Goal: Task Accomplishment & Management: Manage account settings

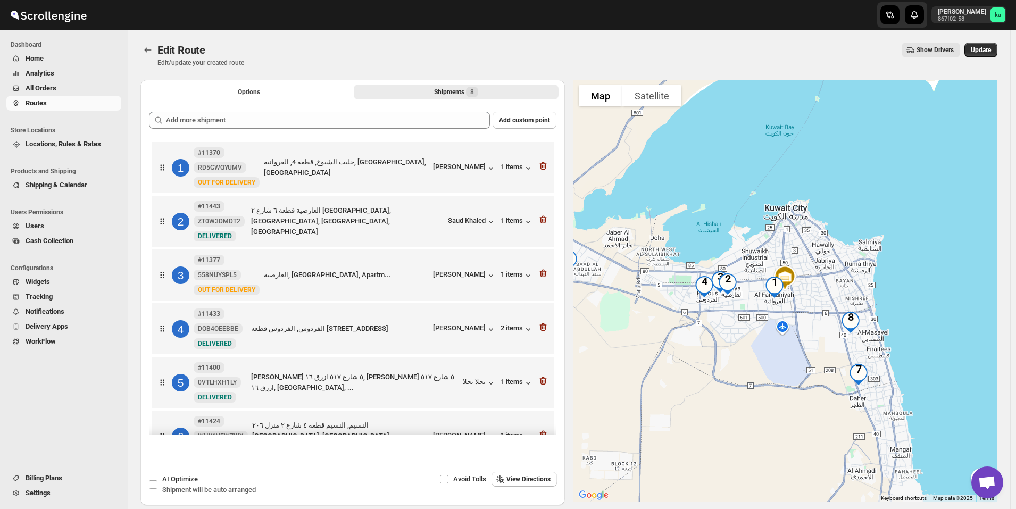
click at [30, 84] on span "All Orders" at bounding box center [41, 88] width 31 height 8
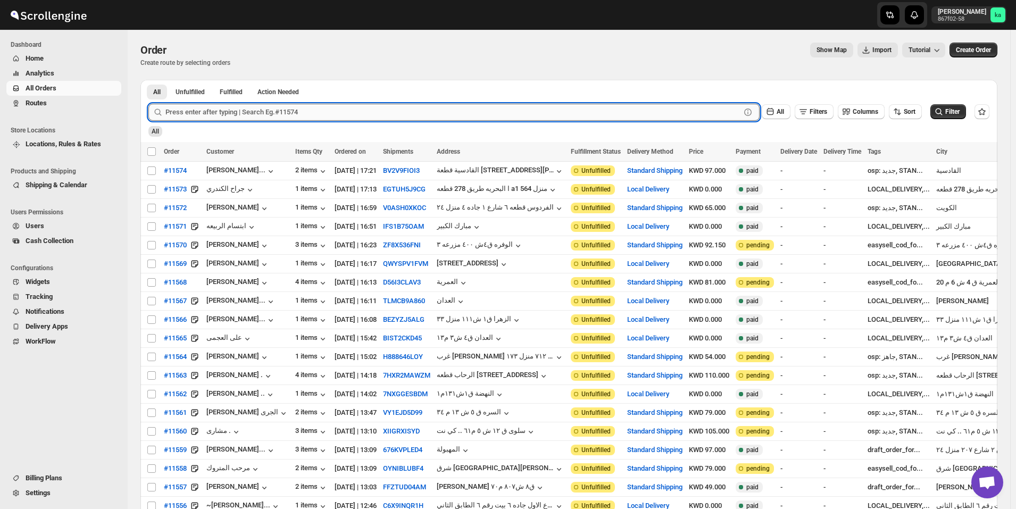
click at [517, 111] on input "text" at bounding box center [453, 112] width 575 height 17
paste input "11470"
type input "11470"
click at [148, 80] on button "Submit" at bounding box center [163, 85] width 30 height 11
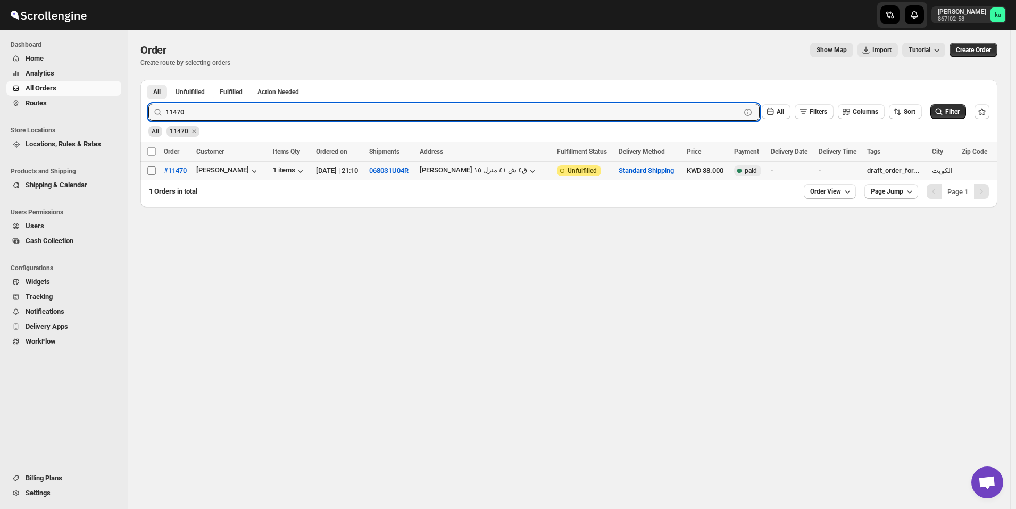
click at [155, 171] on input "Select order" at bounding box center [151, 171] width 9 height 9
checkbox input "true"
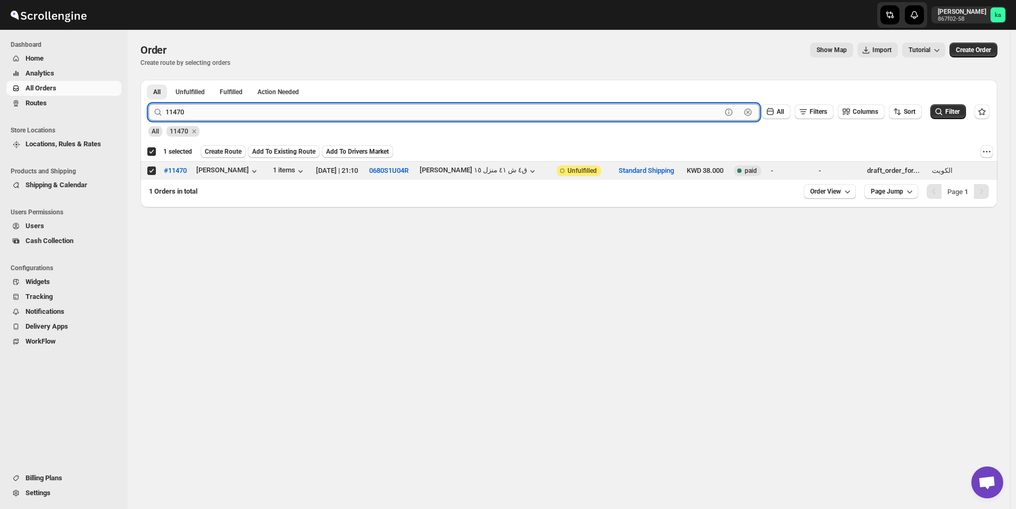
click at [510, 109] on input "11470" at bounding box center [444, 112] width 556 height 17
paste input "564"
type input "11564"
click at [148, 80] on button "Submit" at bounding box center [163, 85] width 30 height 11
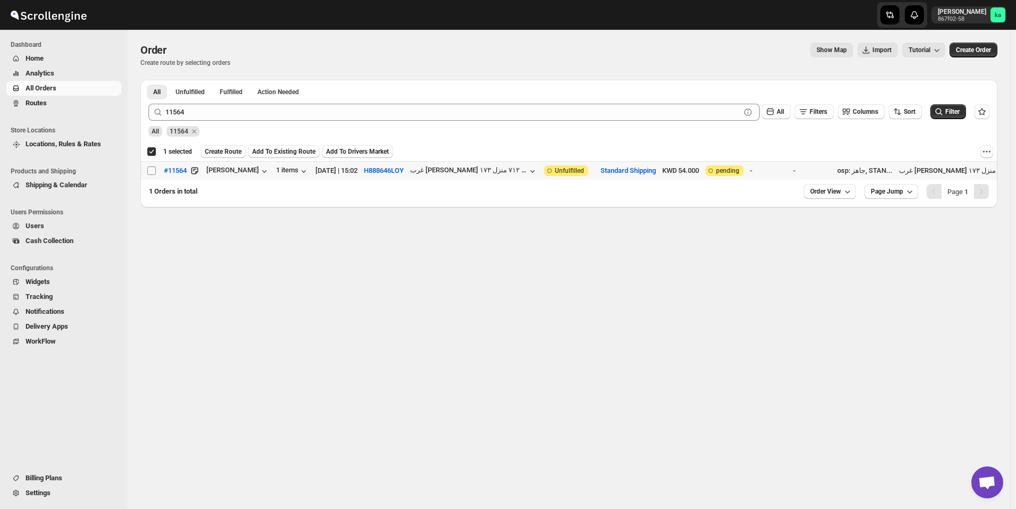
drag, startPoint x: 148, startPoint y: 171, endPoint x: 154, endPoint y: 174, distance: 5.9
click at [148, 171] on input "Select order" at bounding box center [151, 171] width 9 height 9
checkbox input "true"
checkbox input "false"
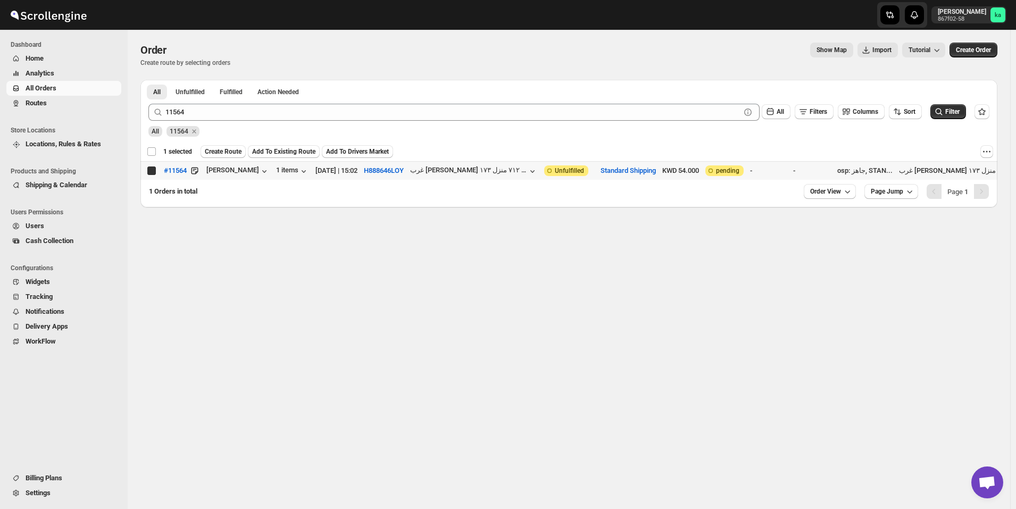
checkbox input "false"
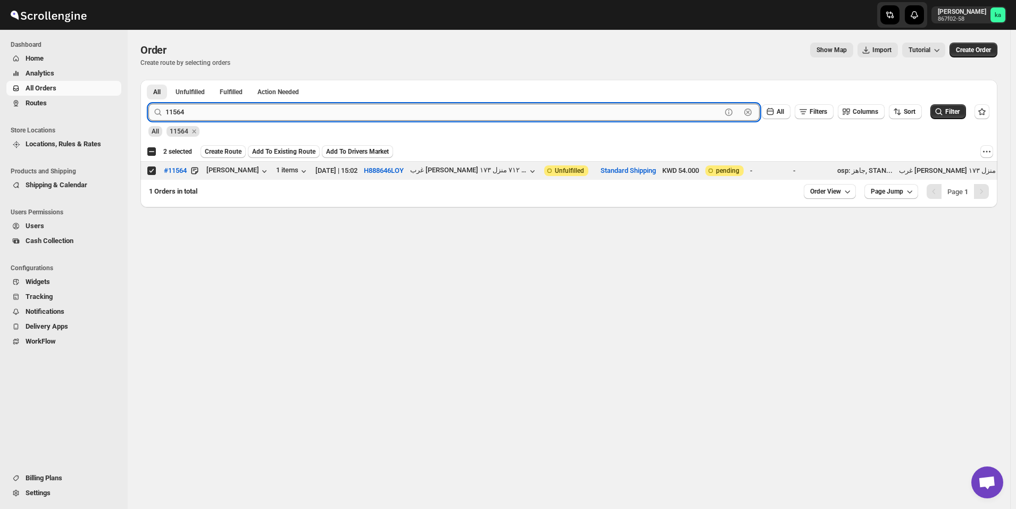
click at [388, 113] on input "11564" at bounding box center [444, 112] width 556 height 17
paste input "19"
type input "11519"
click at [148, 80] on button "Submit" at bounding box center [163, 85] width 30 height 11
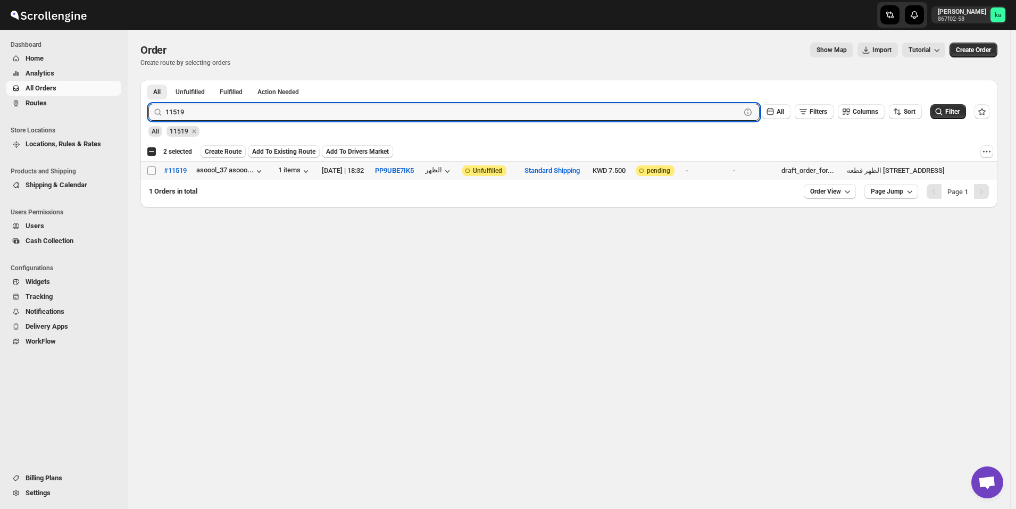
click at [151, 169] on input "Select order" at bounding box center [151, 171] width 9 height 9
checkbox input "true"
click at [459, 111] on input "11519" at bounding box center [444, 112] width 556 height 17
paste input "27"
type input "11527"
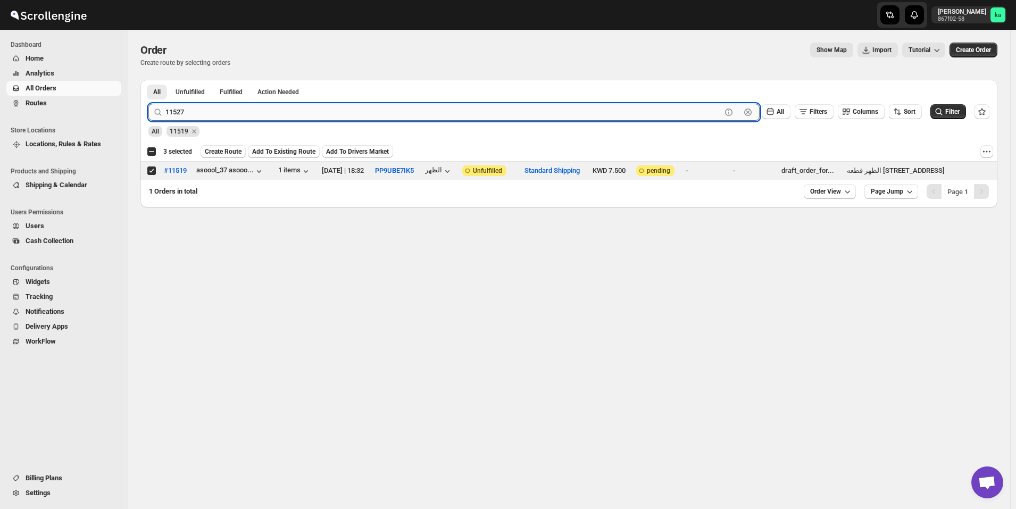
click at [148, 80] on button "Submit" at bounding box center [163, 85] width 30 height 11
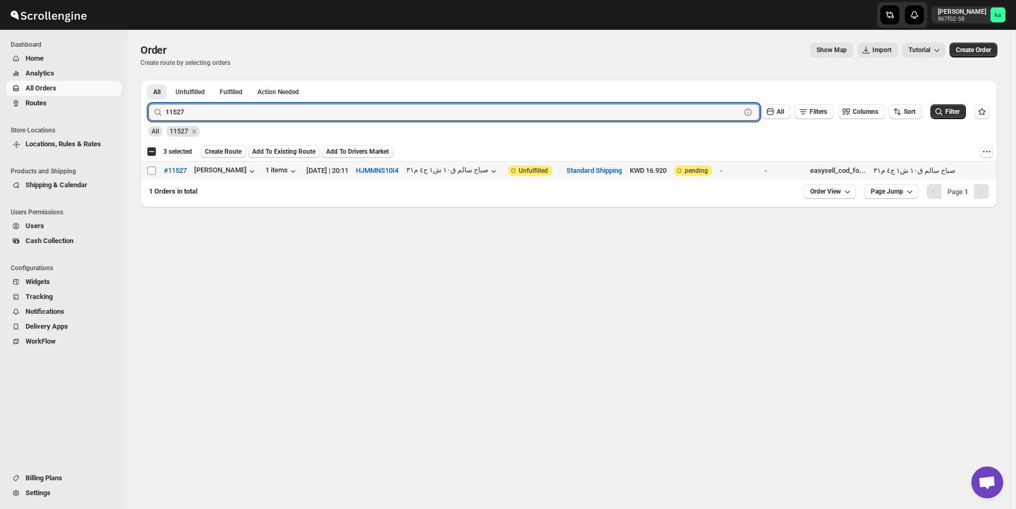
click at [151, 172] on input "Select order" at bounding box center [151, 171] width 9 height 9
checkbox input "true"
click at [429, 115] on input "11527" at bounding box center [444, 112] width 556 height 17
paste input "34"
type input "11534"
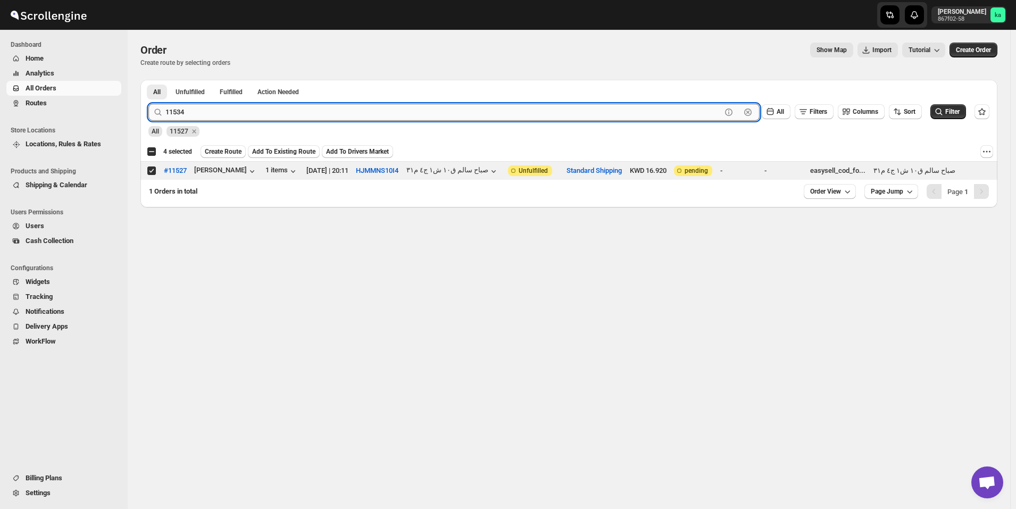
click at [148, 80] on button "Submit" at bounding box center [163, 85] width 30 height 11
click at [150, 171] on input "Select order" at bounding box center [151, 171] width 9 height 9
checkbox input "true"
click at [441, 112] on input "11534" at bounding box center [444, 112] width 556 height 17
paste input "4"
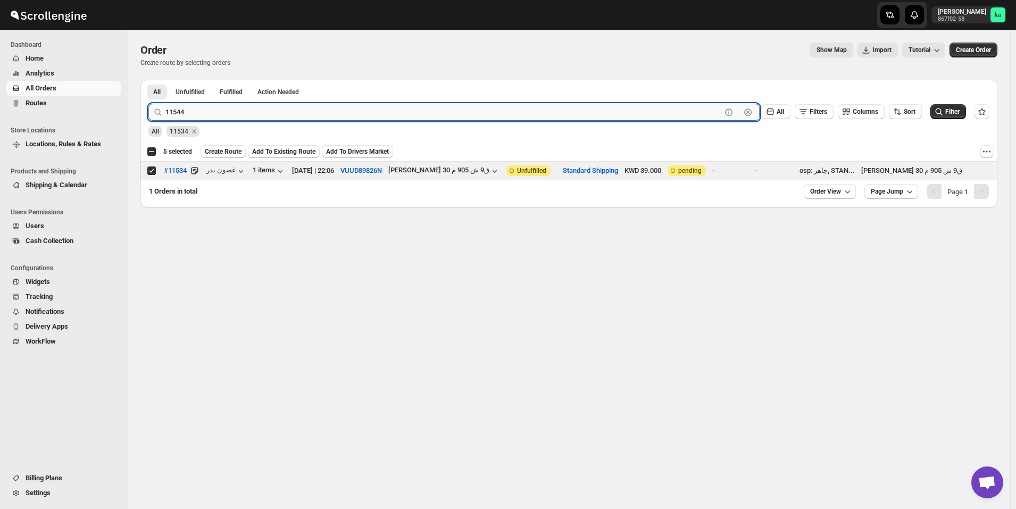
type input "11544"
click at [148, 80] on button "Submit" at bounding box center [163, 85] width 30 height 11
click at [151, 172] on input "Select order" at bounding box center [151, 171] width 9 height 9
checkbox input "true"
click at [396, 108] on input "11544" at bounding box center [444, 112] width 556 height 17
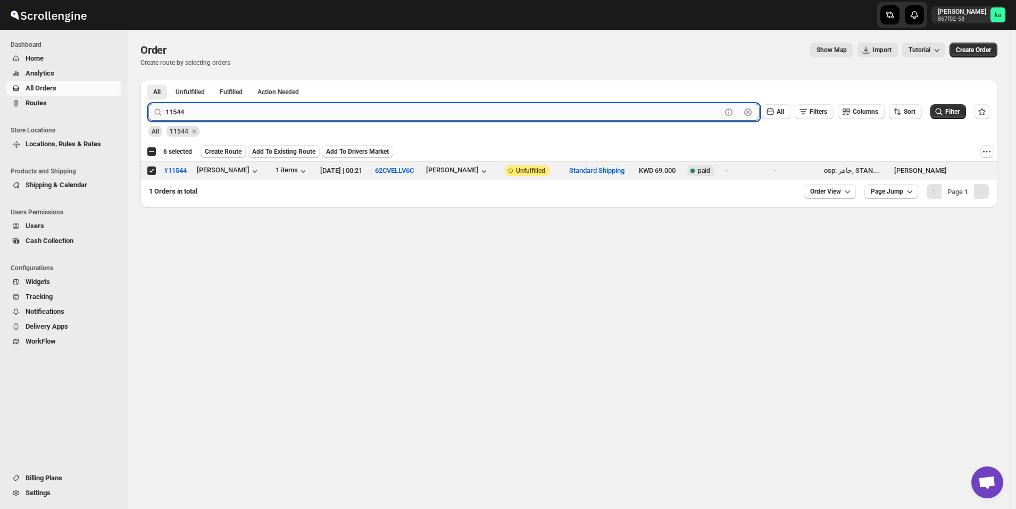
paste input "55"
type input "11555"
click at [148, 80] on button "Submit" at bounding box center [163, 85] width 30 height 11
click at [151, 170] on input "Select order" at bounding box center [151, 171] width 9 height 9
checkbox input "true"
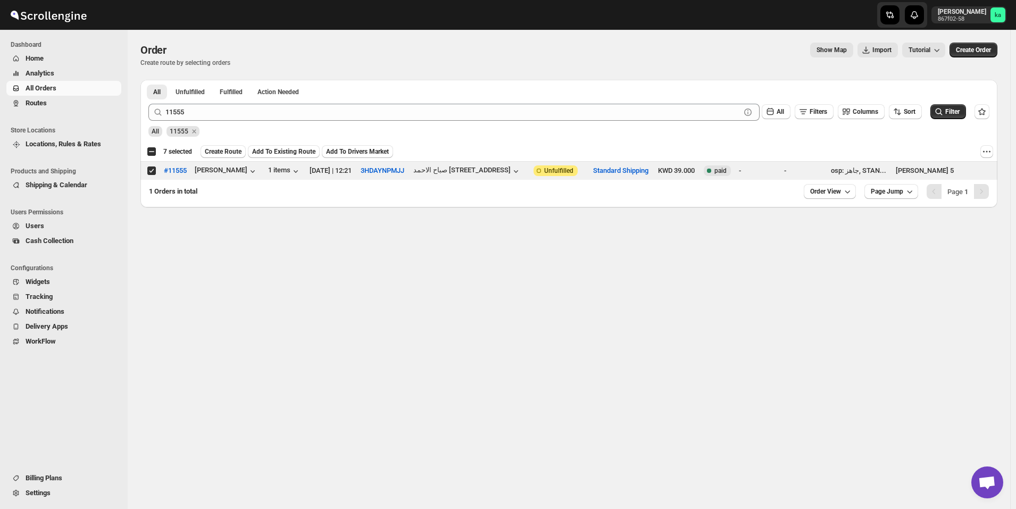
click at [221, 152] on span "Create Route" at bounding box center [223, 151] width 37 height 9
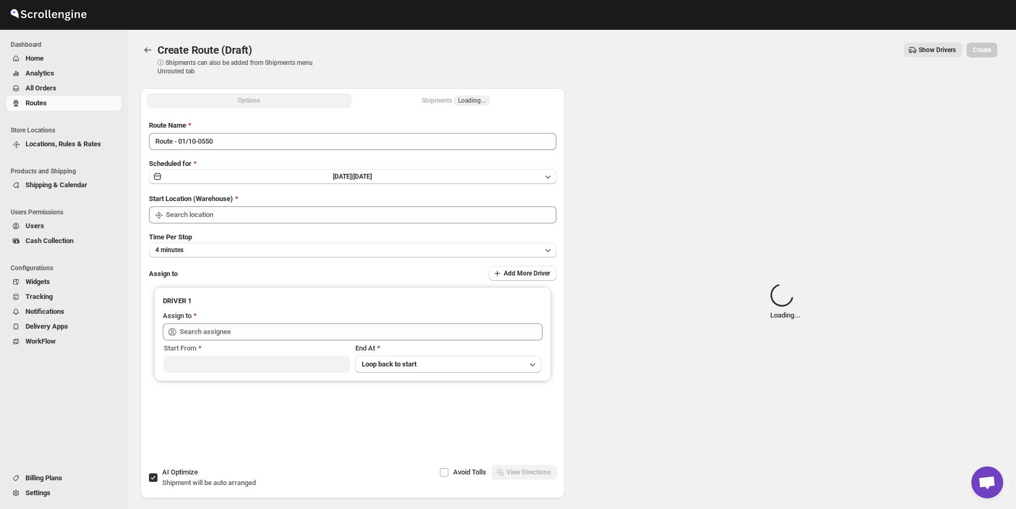
type input "[GEOGRAPHIC_DATA]"
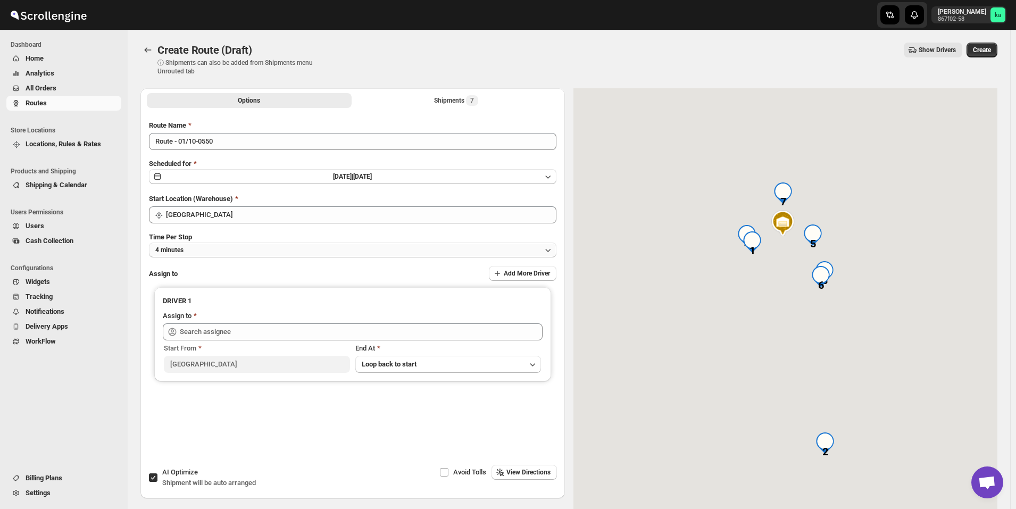
click at [231, 249] on button "4 minutes" at bounding box center [353, 250] width 408 height 15
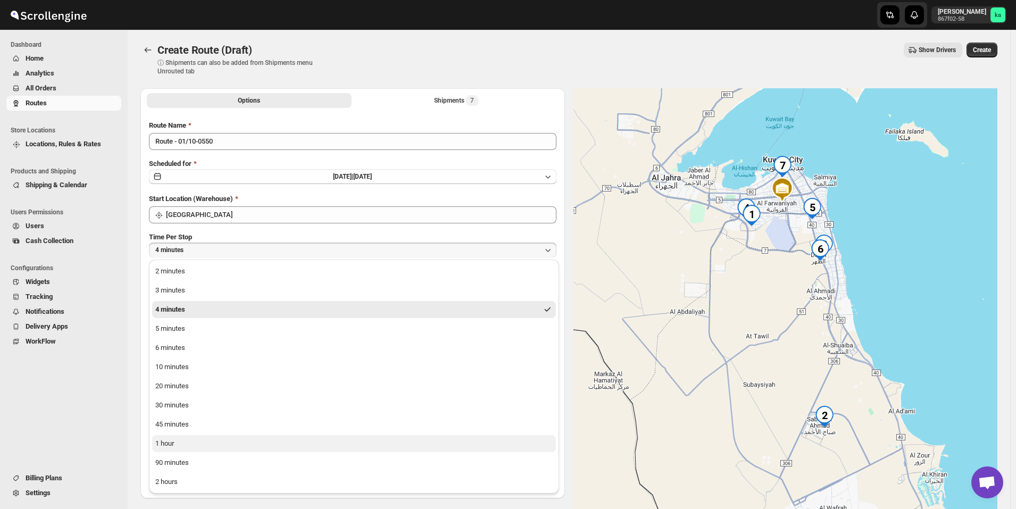
click at [178, 438] on button "1 hour" at bounding box center [354, 443] width 404 height 17
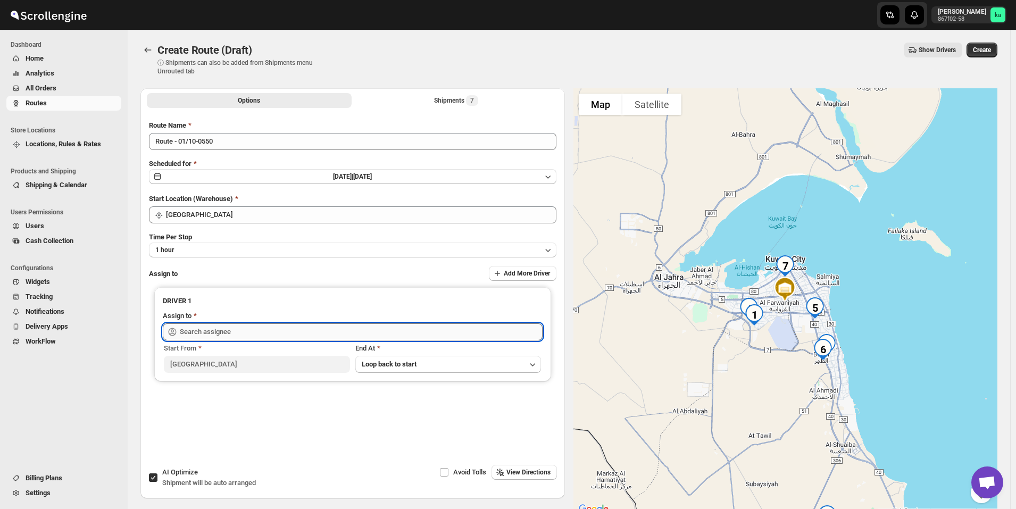
click at [194, 330] on input "text" at bounding box center [361, 332] width 363 height 17
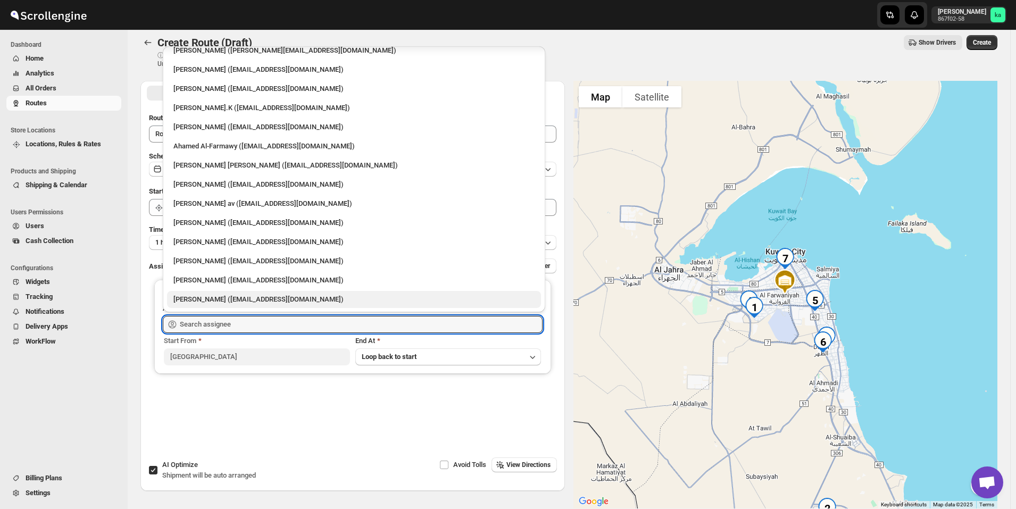
scroll to position [53, 0]
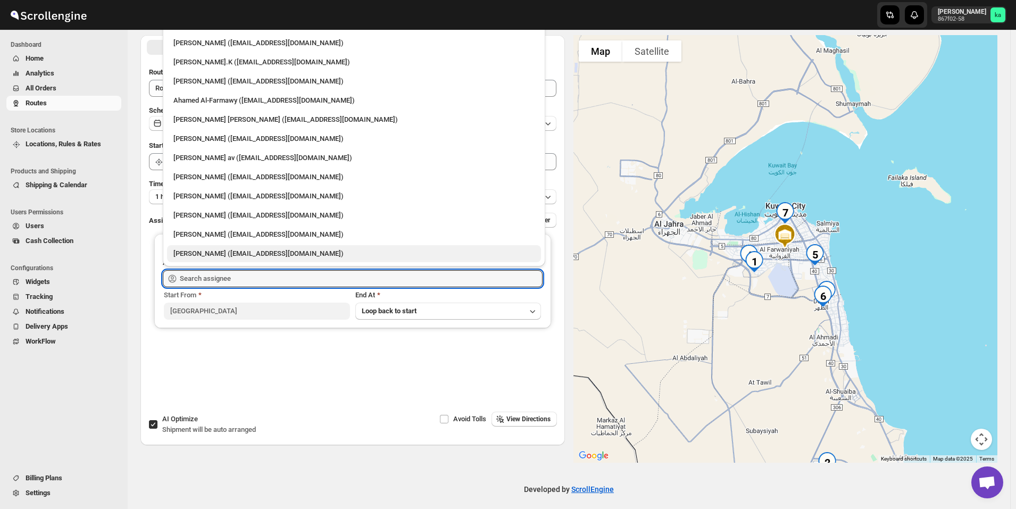
click at [211, 255] on div "[PERSON_NAME] ([EMAIL_ADDRESS][DOMAIN_NAME])" at bounding box center [353, 254] width 361 height 11
type input "[PERSON_NAME] ([EMAIL_ADDRESS][DOMAIN_NAME])"
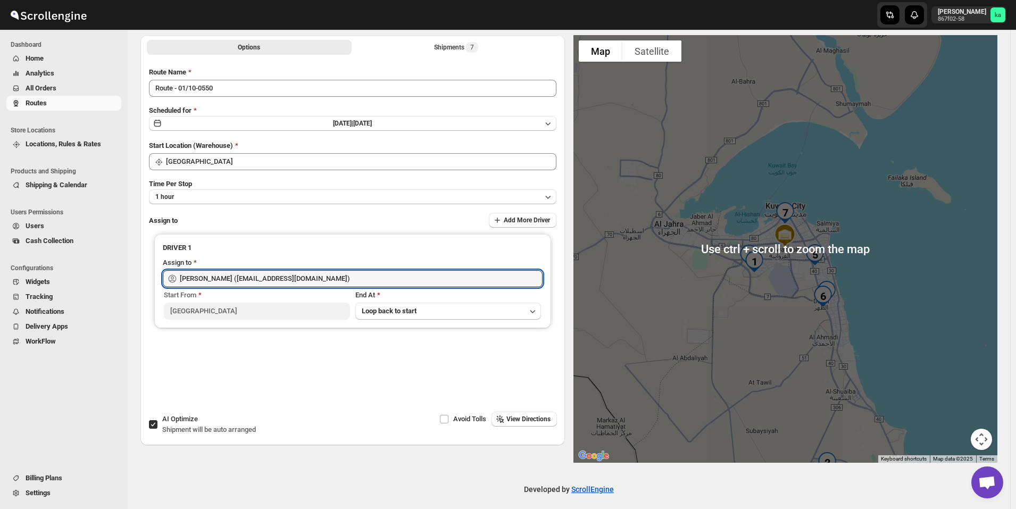
scroll to position [0, 0]
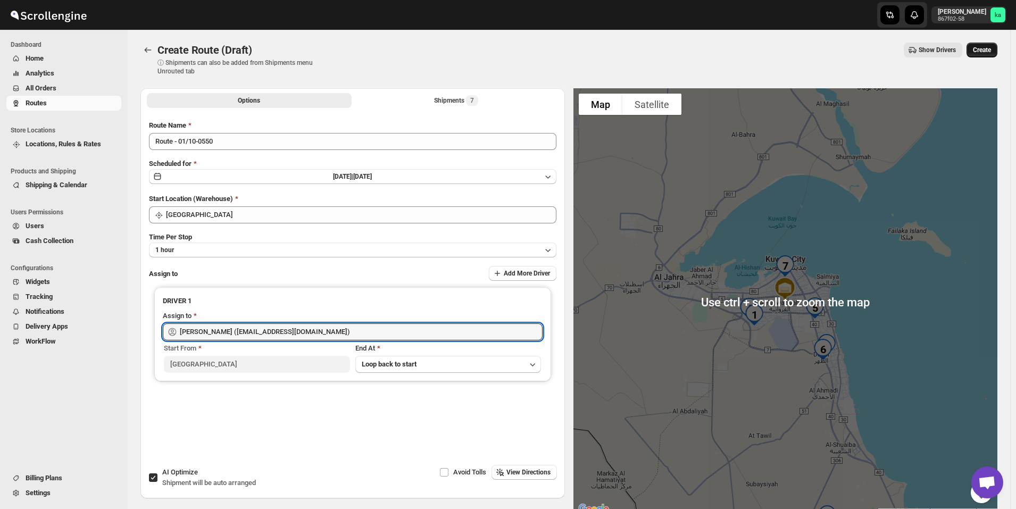
click at [991, 51] on span "Create" at bounding box center [982, 50] width 18 height 9
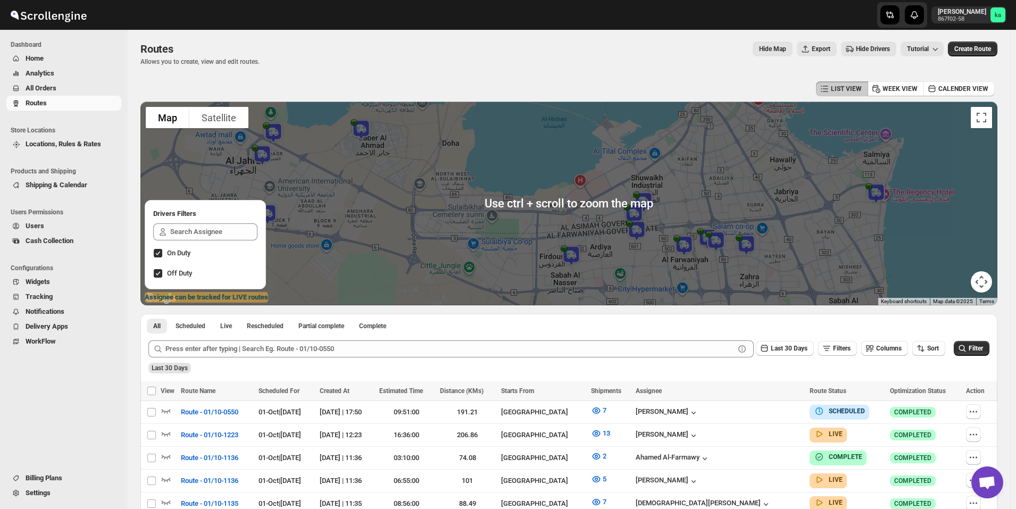
scroll to position [53, 0]
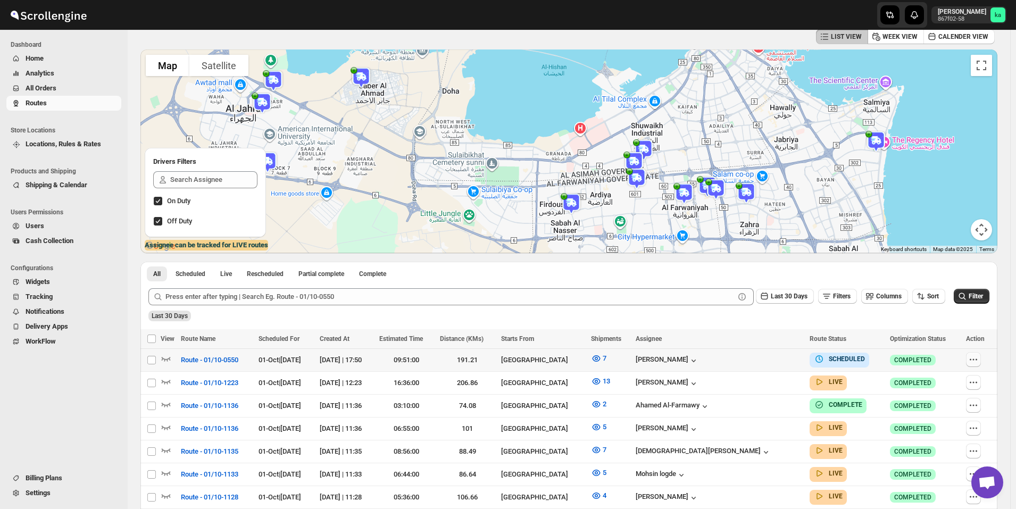
click at [981, 362] on button "button" at bounding box center [973, 359] width 15 height 15
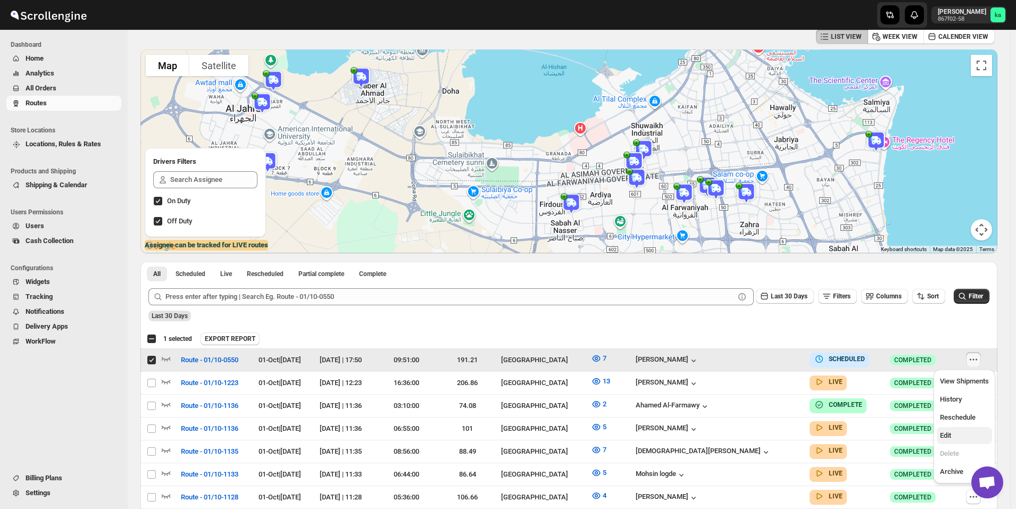
click at [965, 432] on span "Edit" at bounding box center [964, 436] width 49 height 11
checkbox input "false"
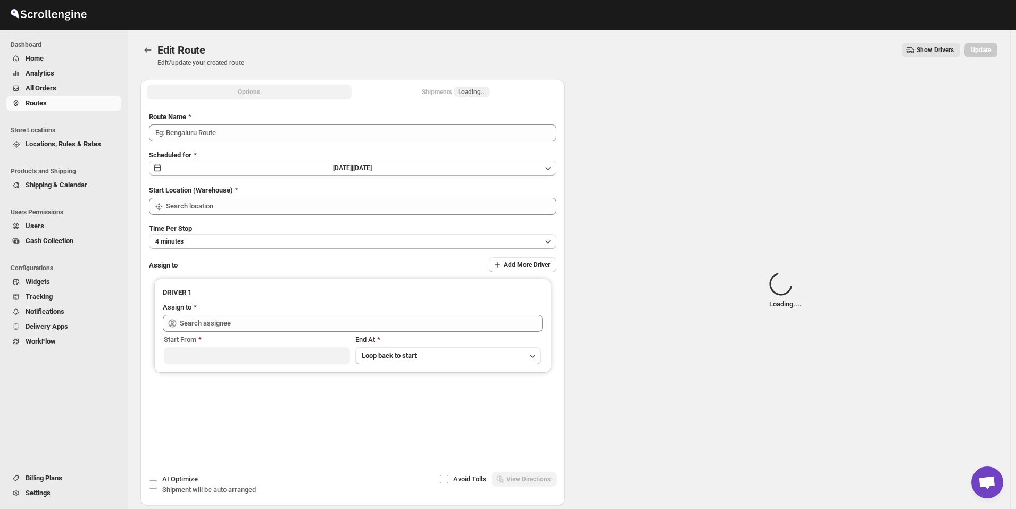
type input "Route - 01/10-0550"
type input "[GEOGRAPHIC_DATA]"
type input "[PERSON_NAME] ([EMAIL_ADDRESS][DOMAIN_NAME])"
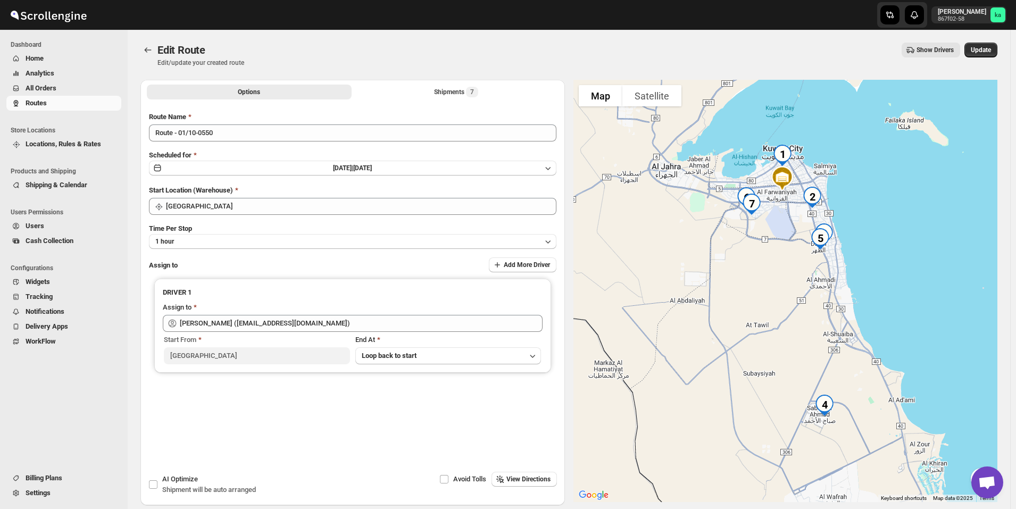
click at [59, 89] on span "All Orders" at bounding box center [73, 88] width 94 height 11
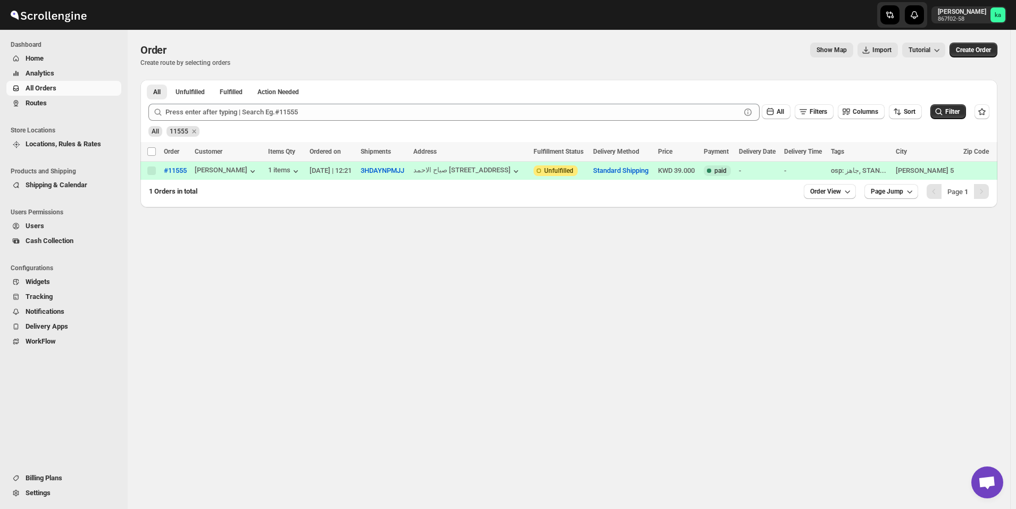
click at [27, 101] on span "Routes" at bounding box center [36, 103] width 21 height 8
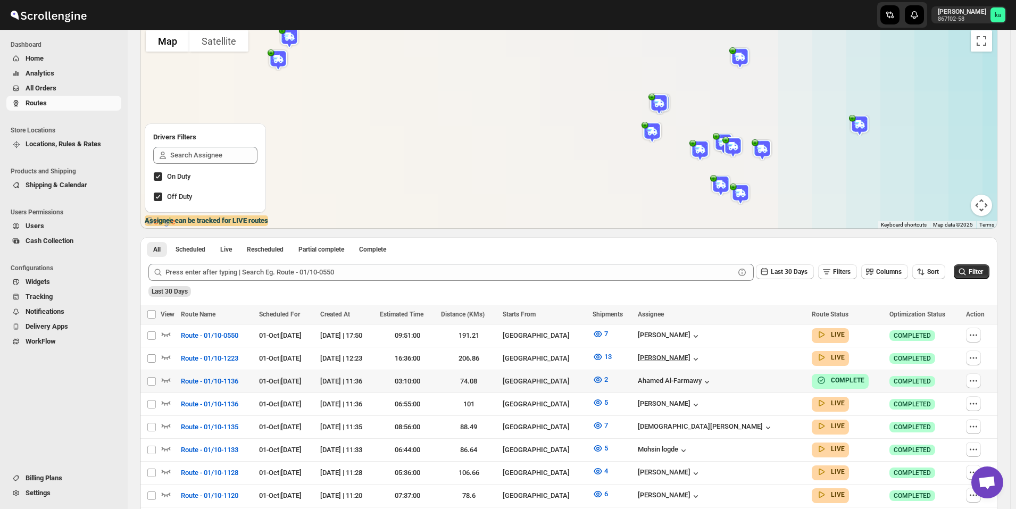
scroll to position [106, 0]
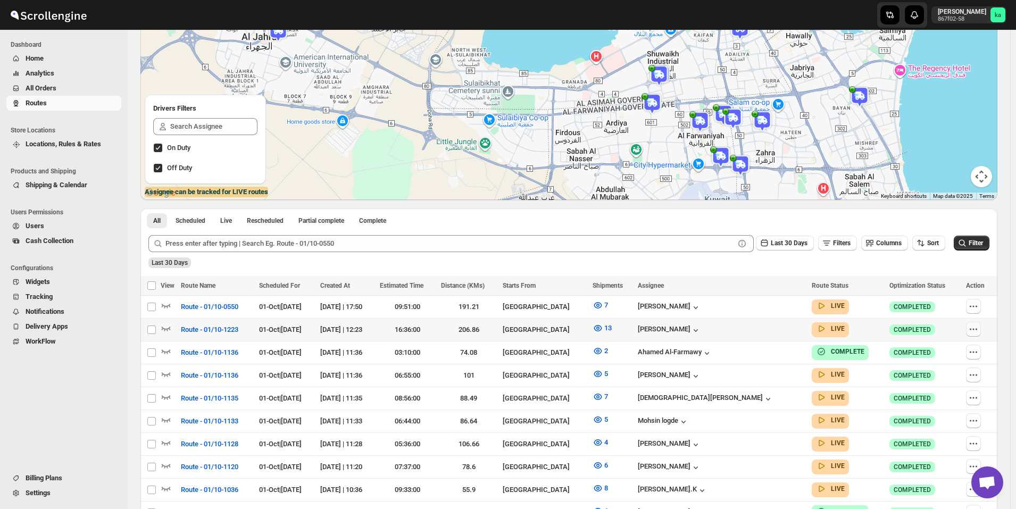
click at [979, 331] on icon "button" at bounding box center [974, 329] width 11 height 11
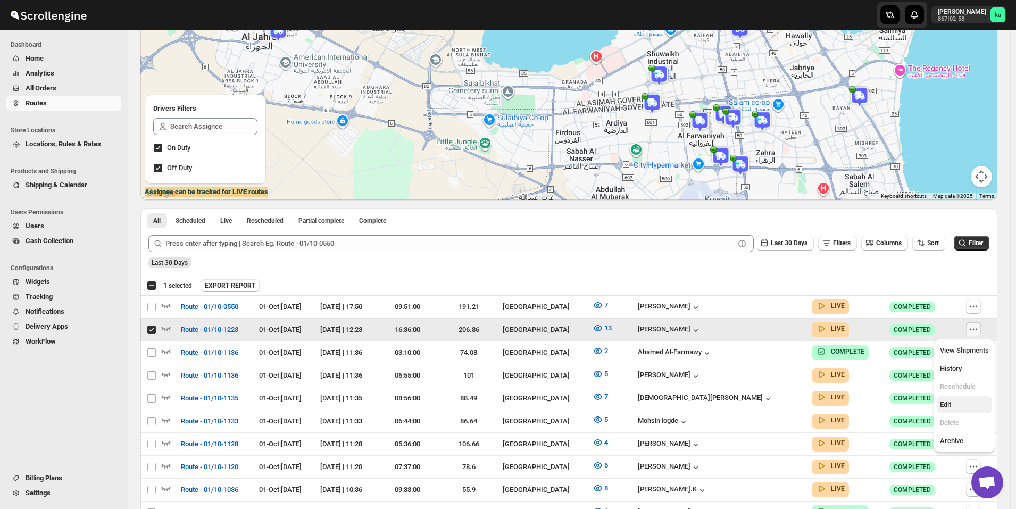
click at [971, 411] on button "Edit" at bounding box center [964, 404] width 55 height 17
checkbox input "false"
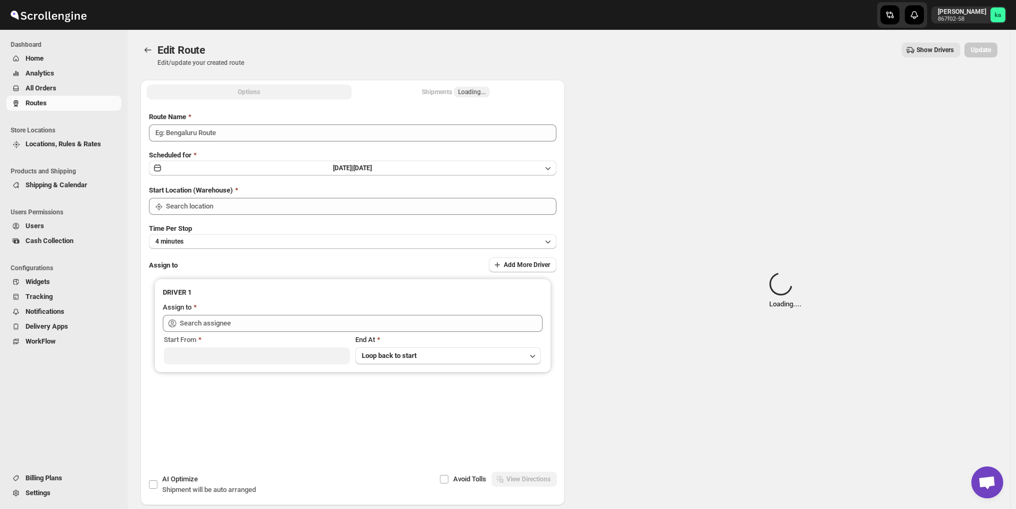
type input "Route - 01/10-1223"
type input "[GEOGRAPHIC_DATA]"
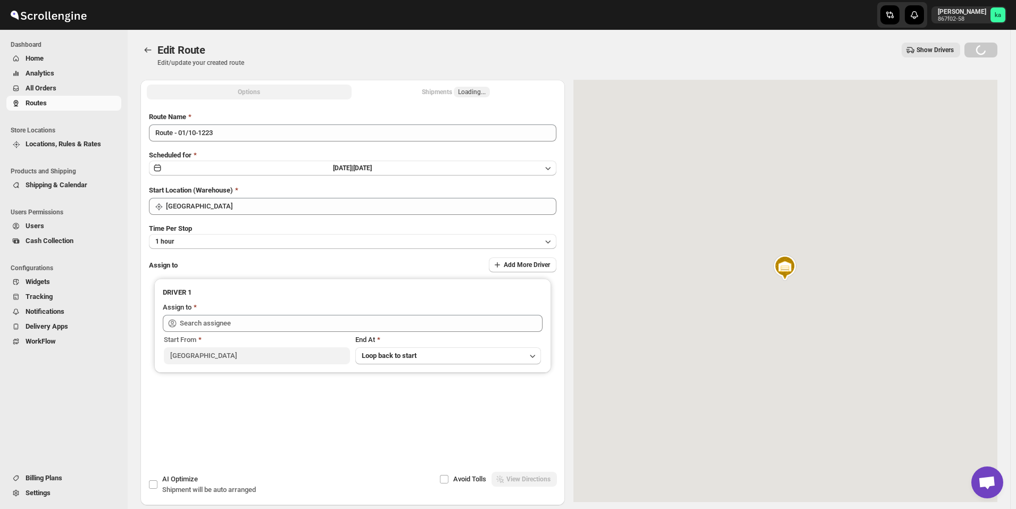
type input "[PERSON_NAME] ([EMAIL_ADDRESS][DOMAIN_NAME])"
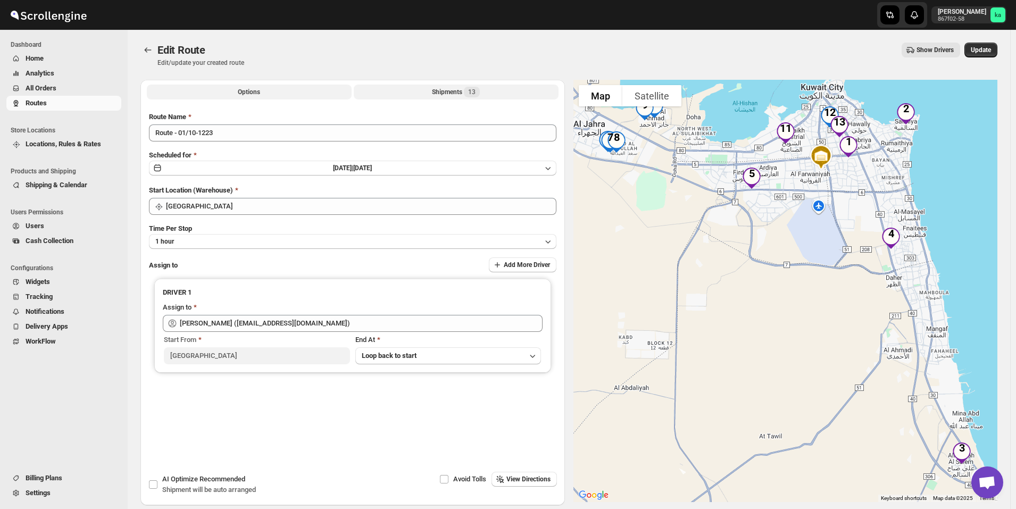
click at [449, 96] on div "Shipments 13" at bounding box center [456, 92] width 48 height 11
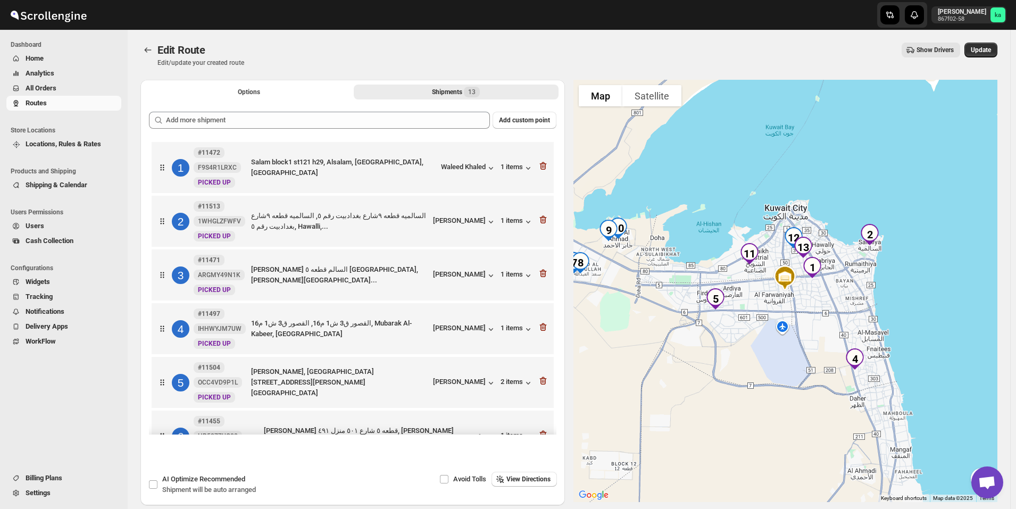
click at [64, 91] on span "All Orders" at bounding box center [73, 88] width 94 height 11
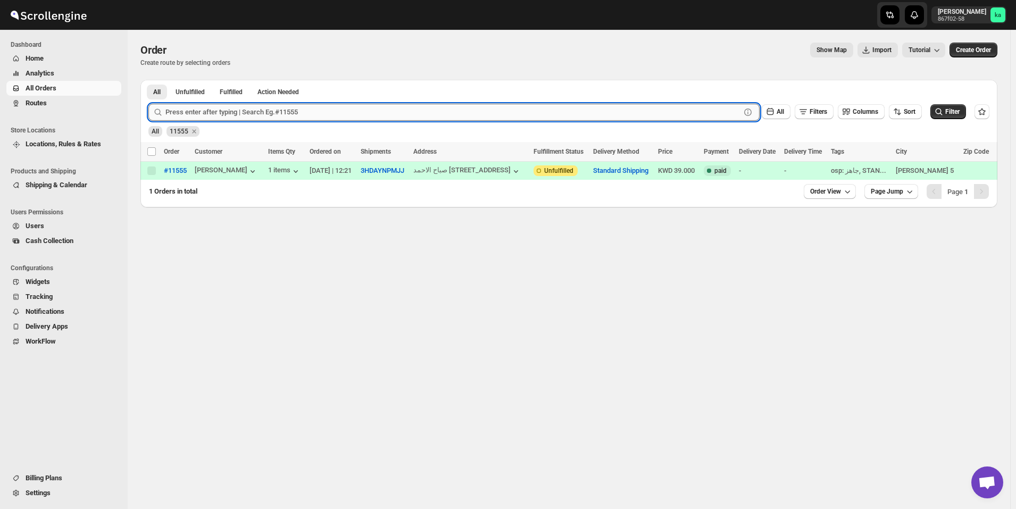
click at [281, 113] on input "text" at bounding box center [453, 112] width 575 height 17
paste input "11578"
type input "11578"
click at [148, 80] on button "Submit" at bounding box center [163, 85] width 30 height 11
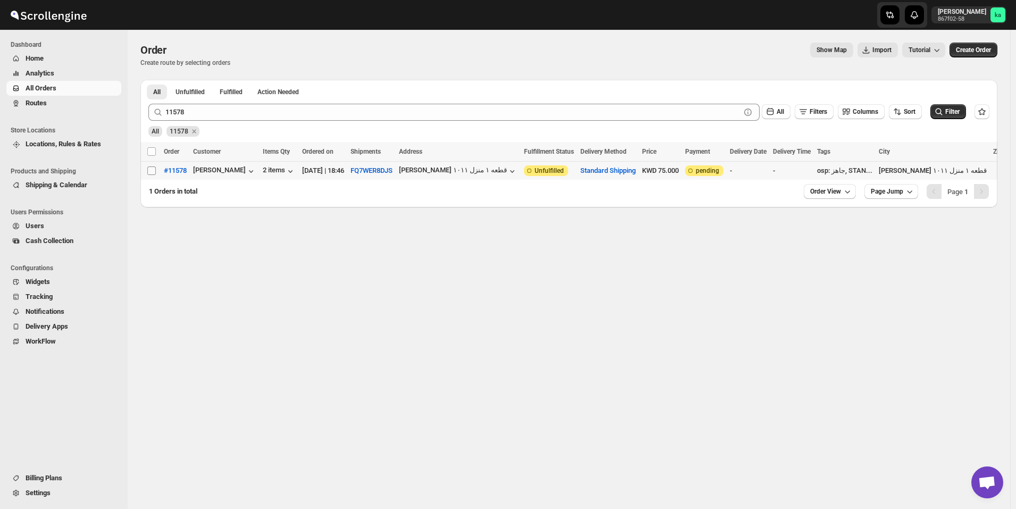
click at [152, 171] on input "Select order" at bounding box center [151, 171] width 9 height 9
checkbox input "true"
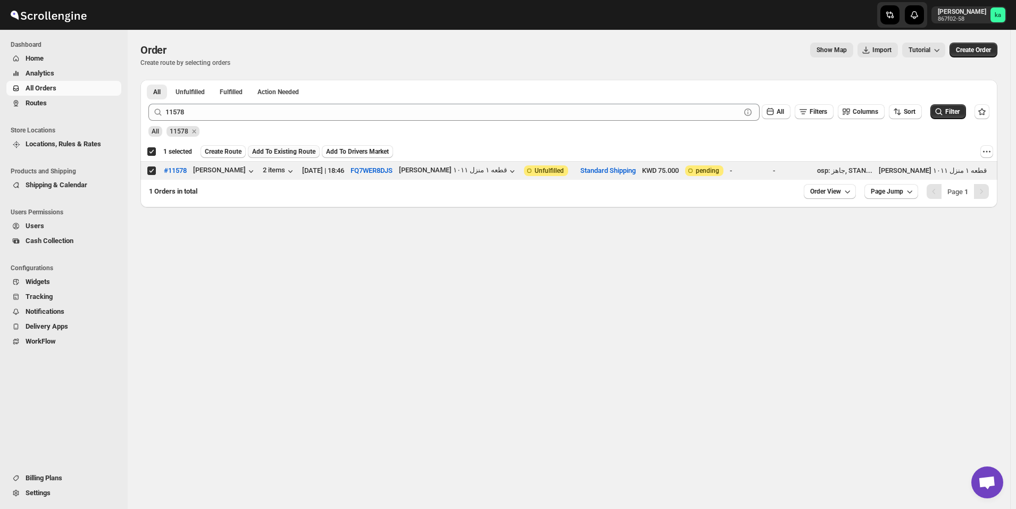
click at [298, 147] on button "Add To Existing Route" at bounding box center [284, 151] width 72 height 13
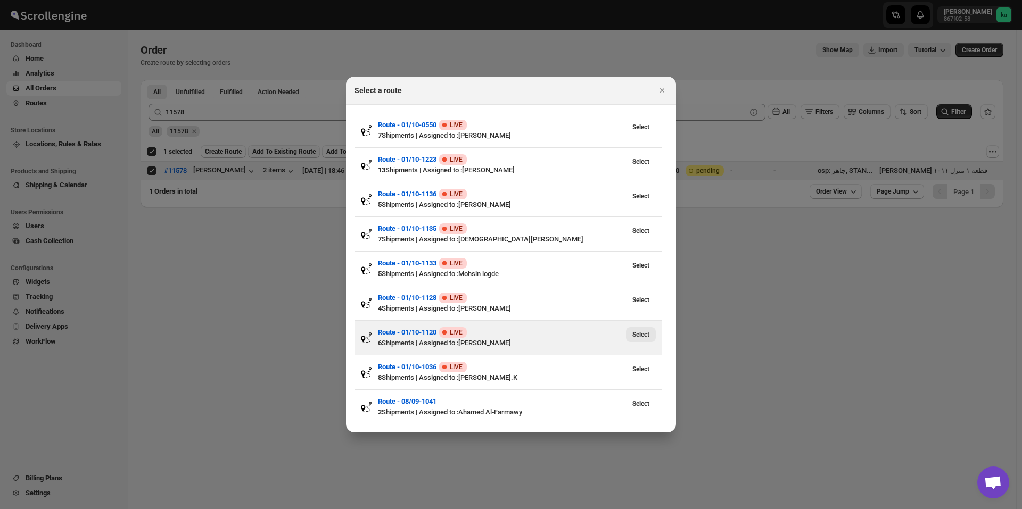
click at [645, 336] on span "Select" at bounding box center [640, 334] width 17 height 9
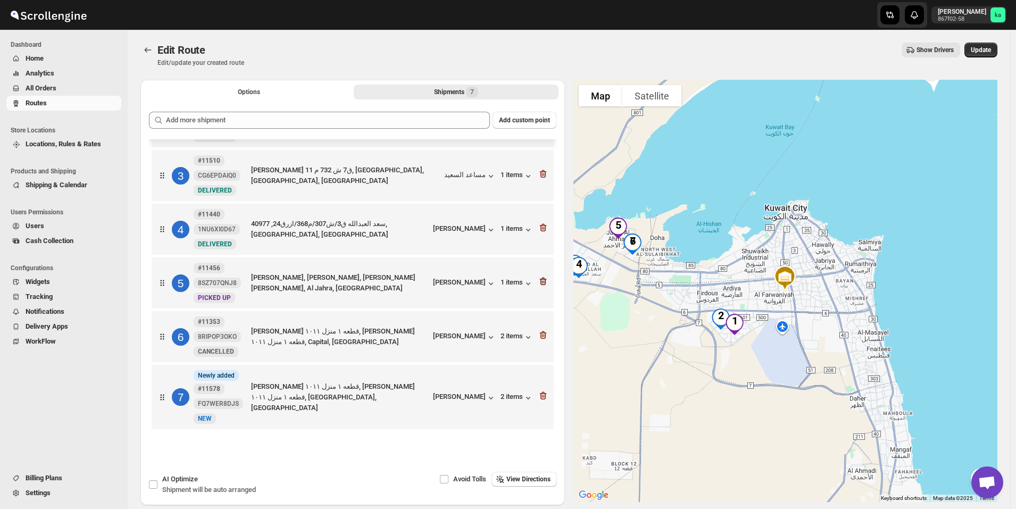
click at [542, 283] on icon "button" at bounding box center [543, 281] width 11 height 11
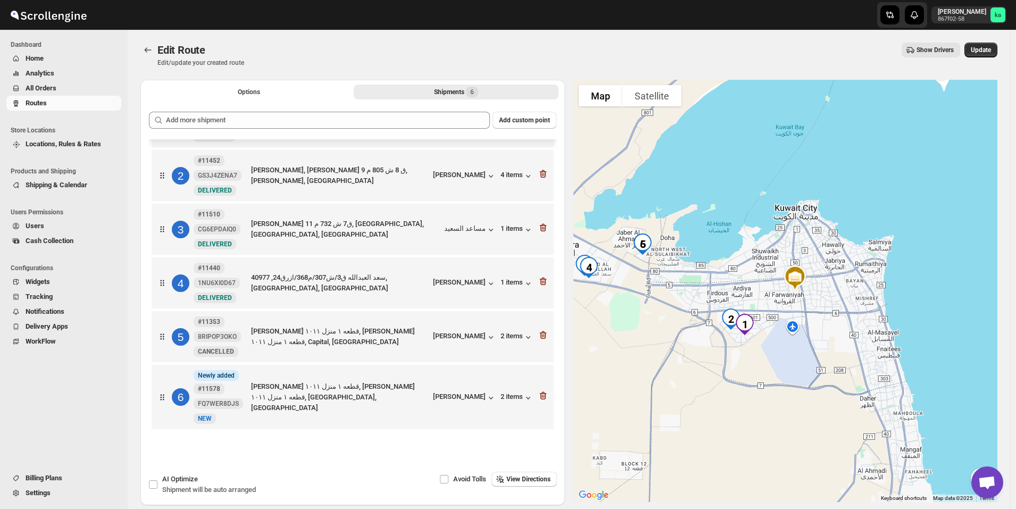
scroll to position [46, 0]
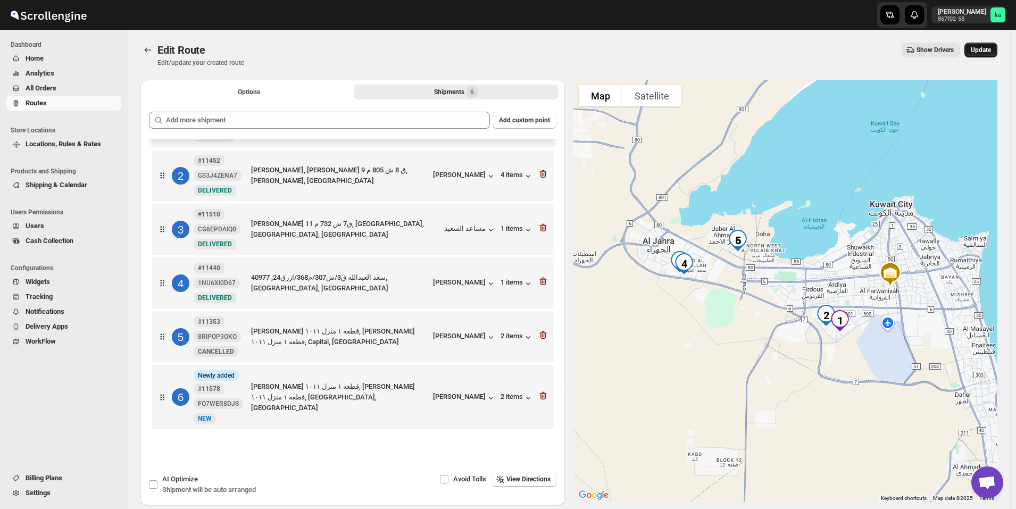
click at [985, 53] on span "Update" at bounding box center [981, 50] width 20 height 9
